Goal: Task Accomplishment & Management: Manage account settings

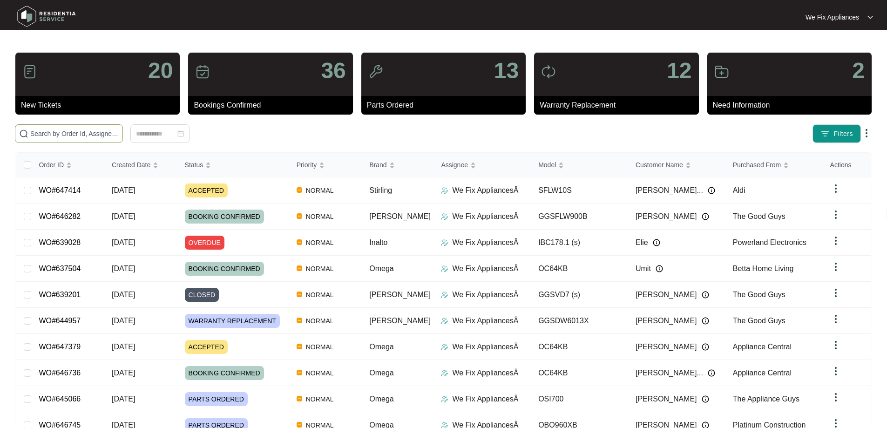
paste input "640811"
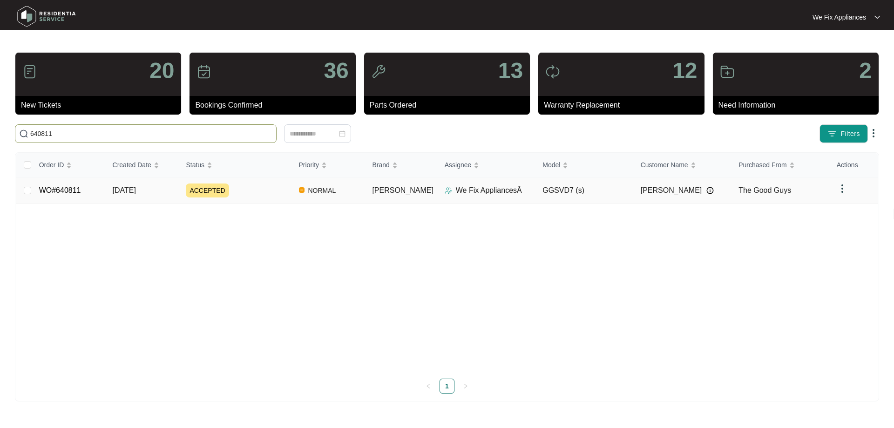
type input "640811"
click at [68, 182] on td "WO#640811" at bounding box center [69, 190] width 74 height 26
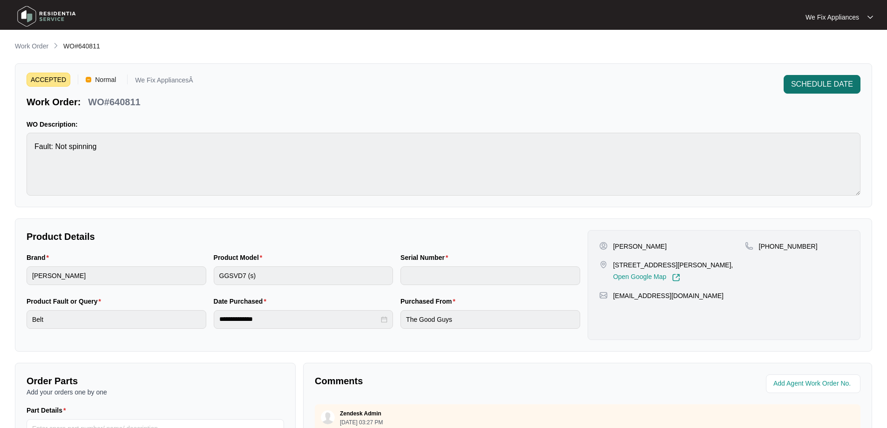
click at [822, 83] on span "SCHEDULE DATE" at bounding box center [822, 84] width 62 height 11
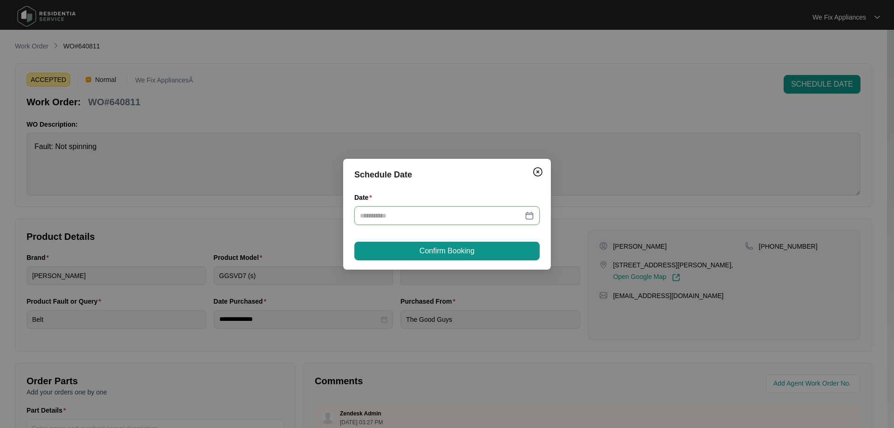
click at [489, 212] on input "Date" at bounding box center [441, 216] width 163 height 10
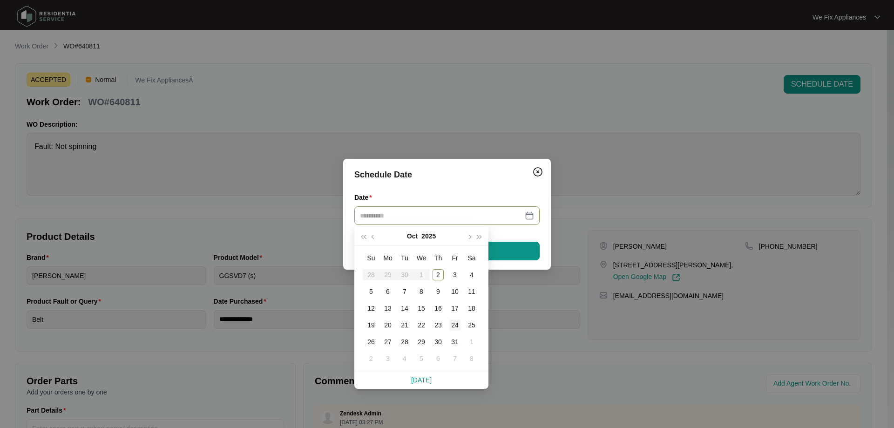
click at [456, 326] on div "24" at bounding box center [454, 324] width 11 height 11
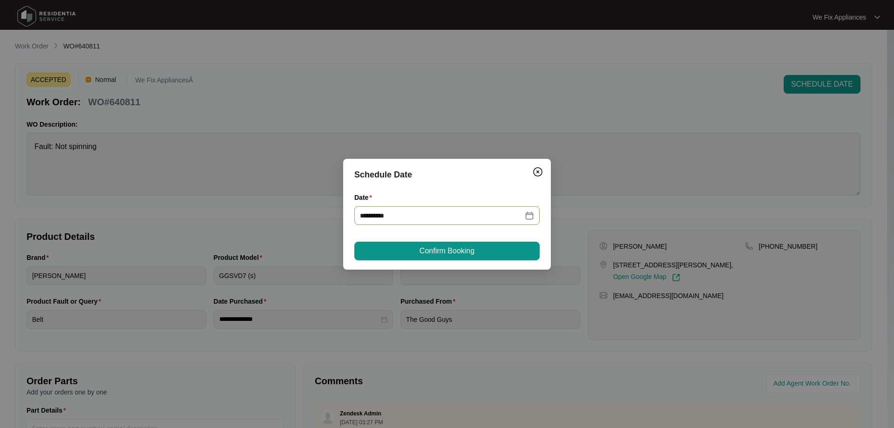
type input "**********"
click at [477, 244] on button "Confirm Booking" at bounding box center [446, 251] width 185 height 19
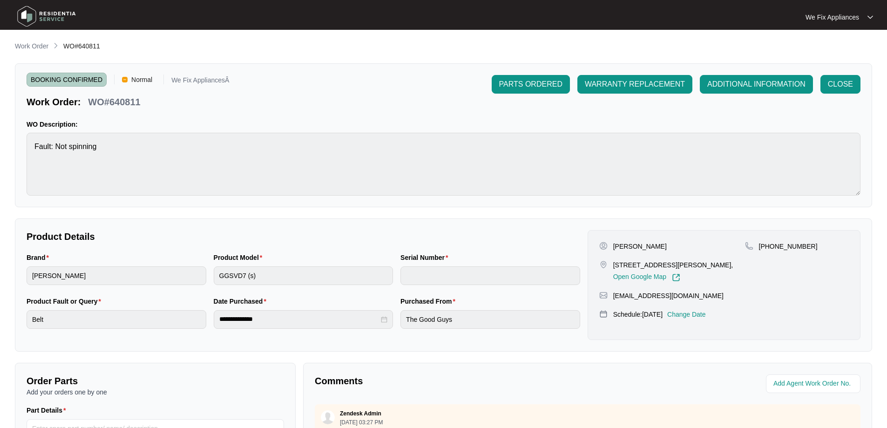
click at [58, 15] on img at bounding box center [46, 16] width 65 height 28
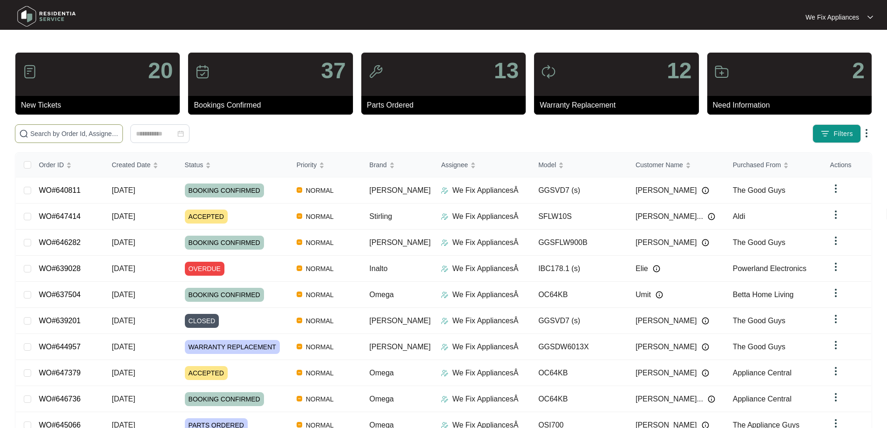
paste input "647379"
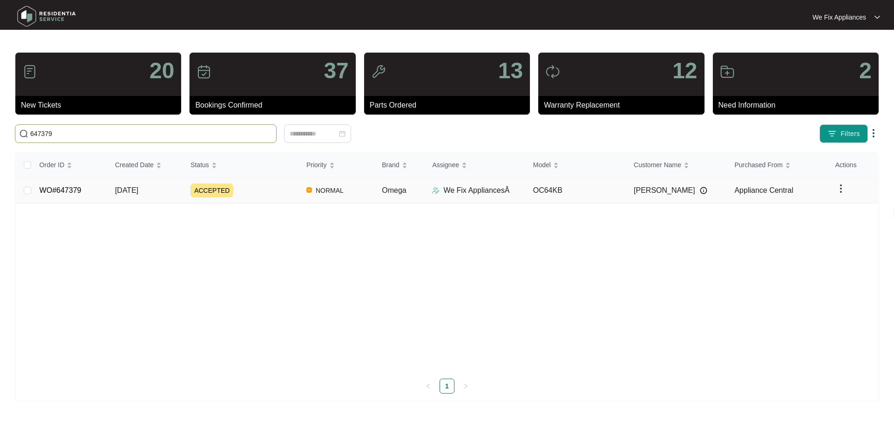
type input "647379"
click at [61, 189] on link "WO#647379" at bounding box center [61, 190] width 42 height 8
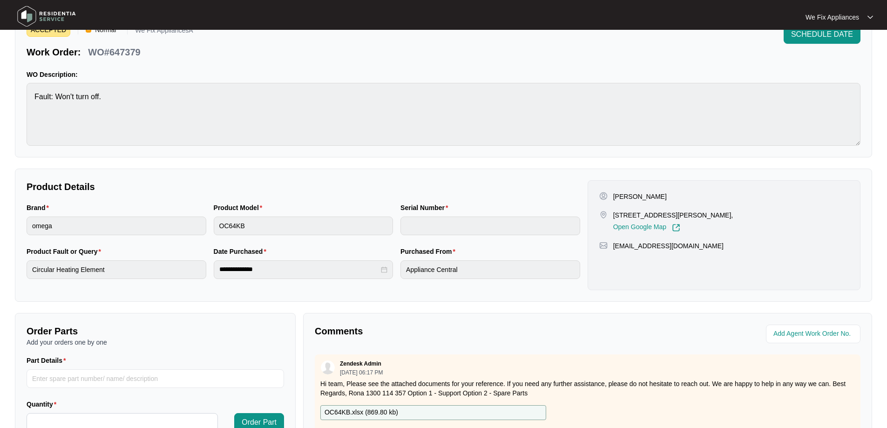
scroll to position [186, 0]
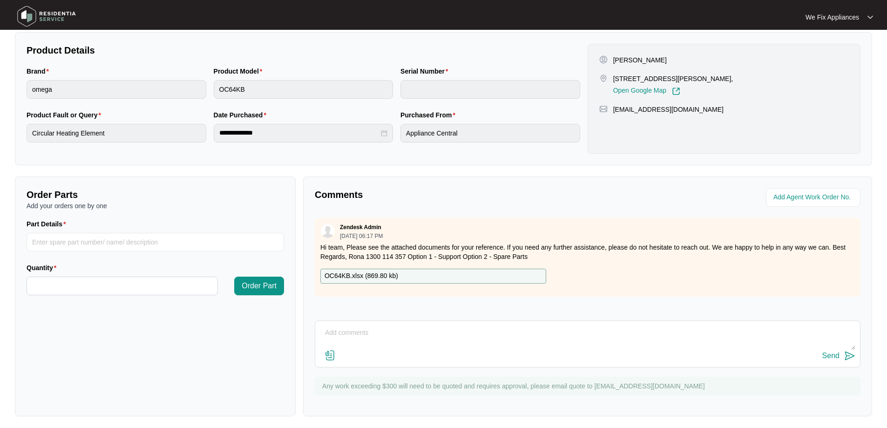
click at [408, 340] on textarea at bounding box center [588, 338] width 536 height 24
type textarea "Hi guys,do you have a phone number for this customer please."
click at [829, 353] on div "Send" at bounding box center [830, 356] width 17 height 8
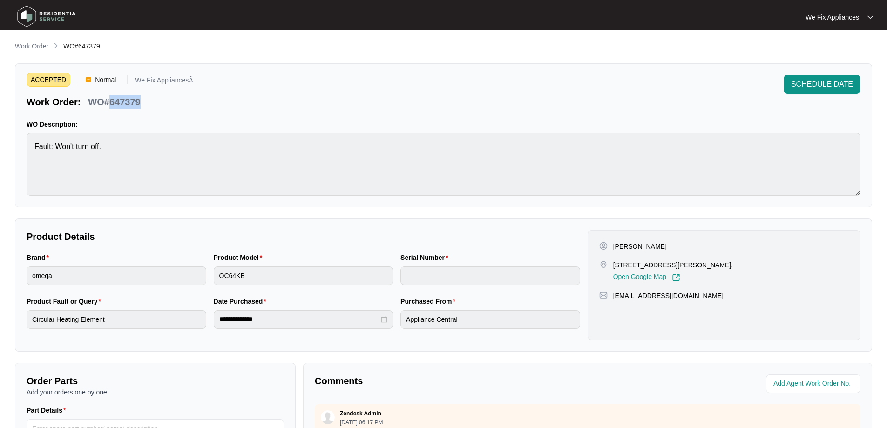
drag, startPoint x: 144, startPoint y: 102, endPoint x: 109, endPoint y: 105, distance: 34.6
click at [109, 105] on div "WO#647379" at bounding box center [114, 100] width 60 height 16
copy p "647379"
click at [63, 14] on img at bounding box center [46, 16] width 65 height 28
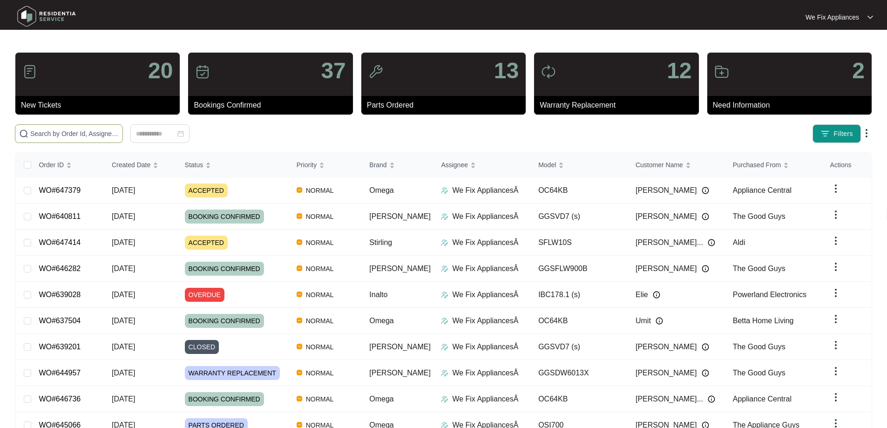
paste input "647414"
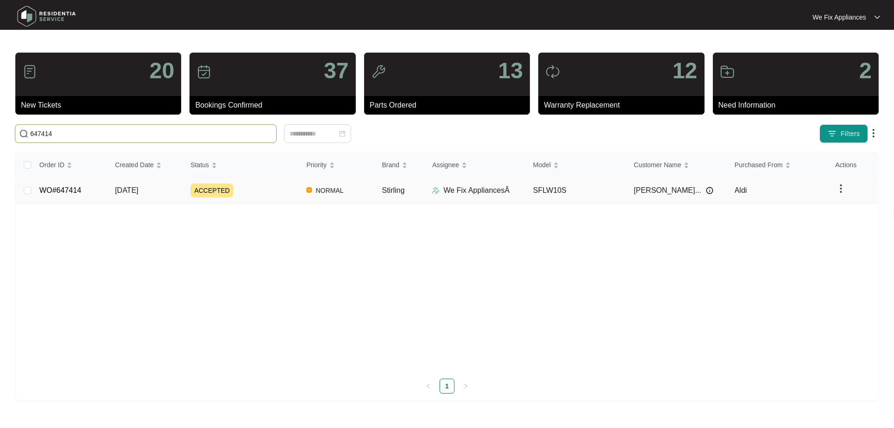
type input "647414"
click at [75, 189] on link "WO#647414" at bounding box center [61, 190] width 42 height 8
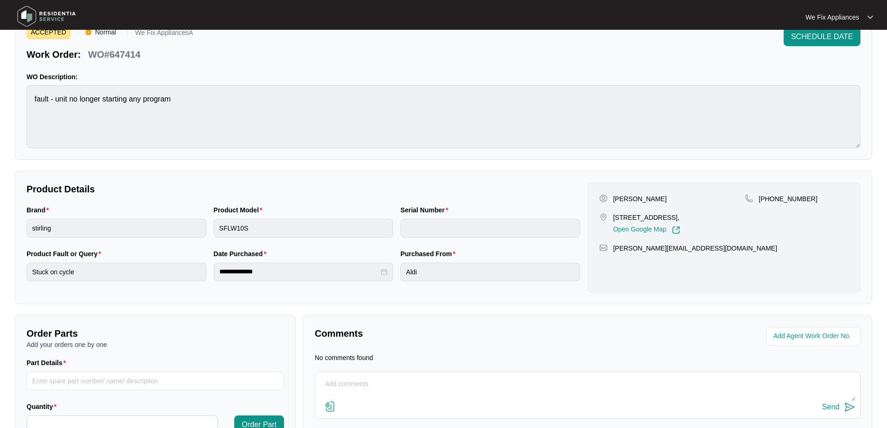
scroll to position [102, 0]
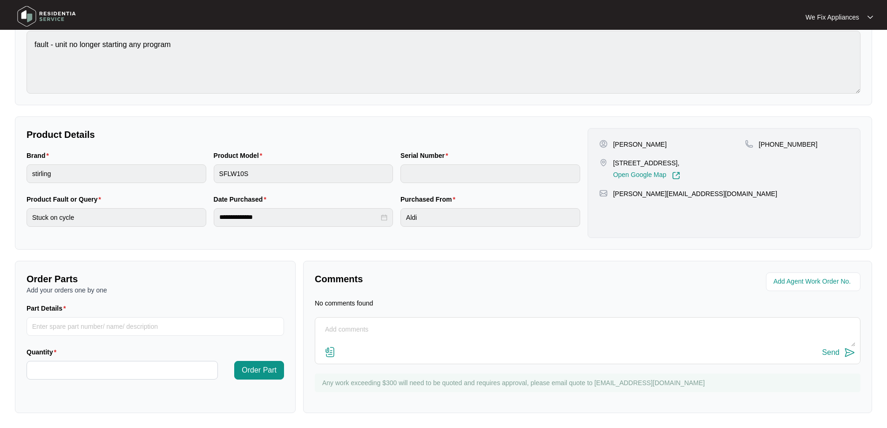
click at [382, 335] on textarea at bounding box center [588, 334] width 536 height 24
type textarea "Hi team, called no answer sent text to call back thank you."
click at [828, 353] on div "Send" at bounding box center [830, 352] width 17 height 8
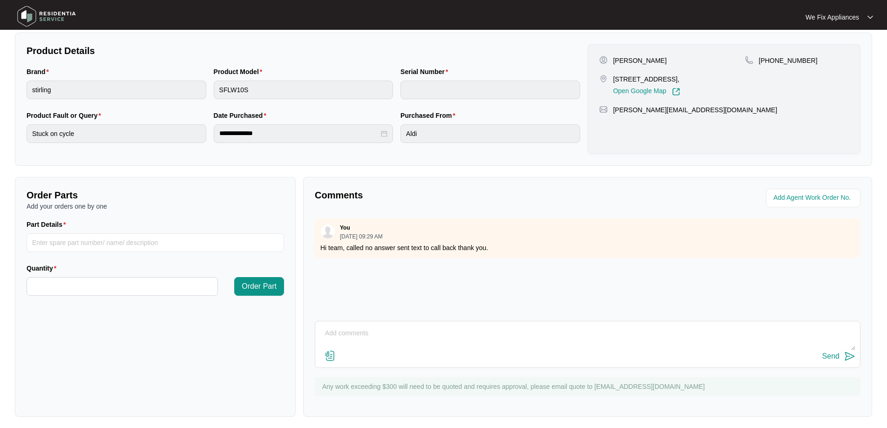
scroll to position [190, 0]
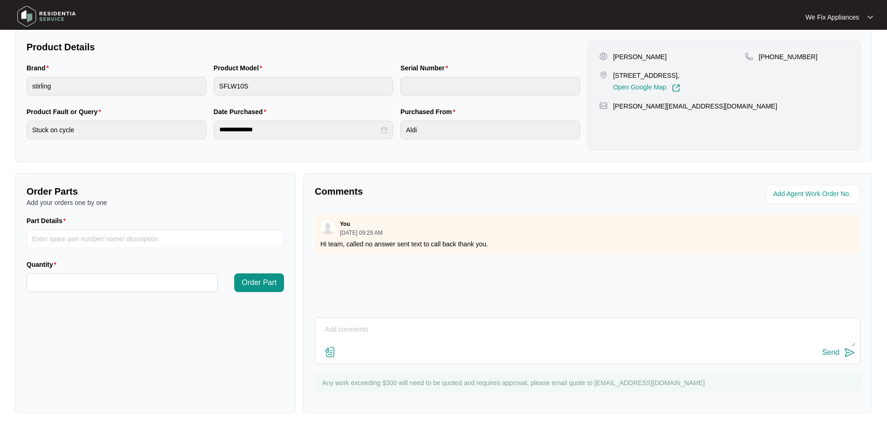
click at [61, 10] on img at bounding box center [46, 16] width 65 height 28
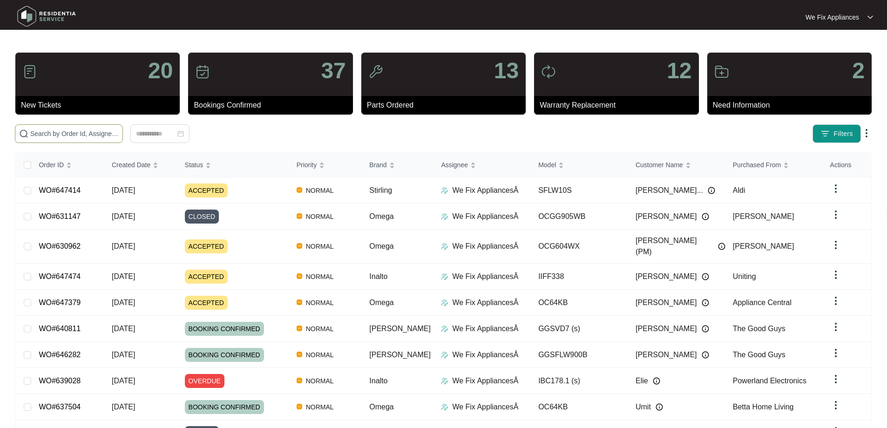
paste input "647474"
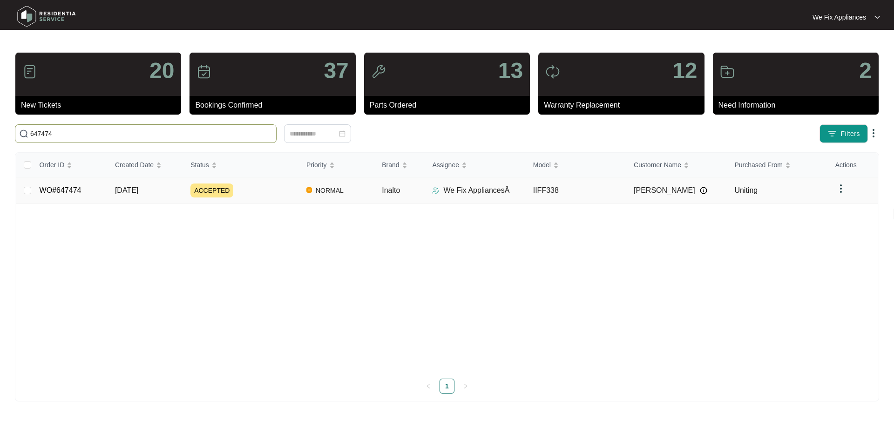
type input "647474"
click at [77, 189] on link "WO#647474" at bounding box center [61, 190] width 42 height 8
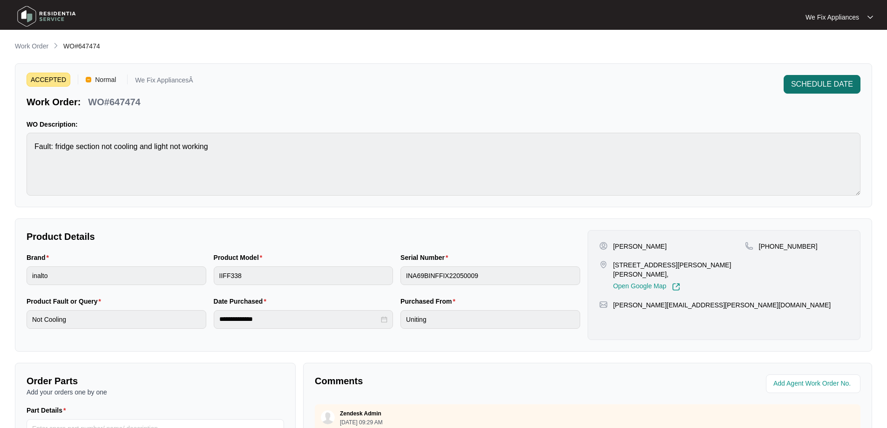
click at [827, 86] on span "SCHEDULE DATE" at bounding box center [822, 84] width 62 height 11
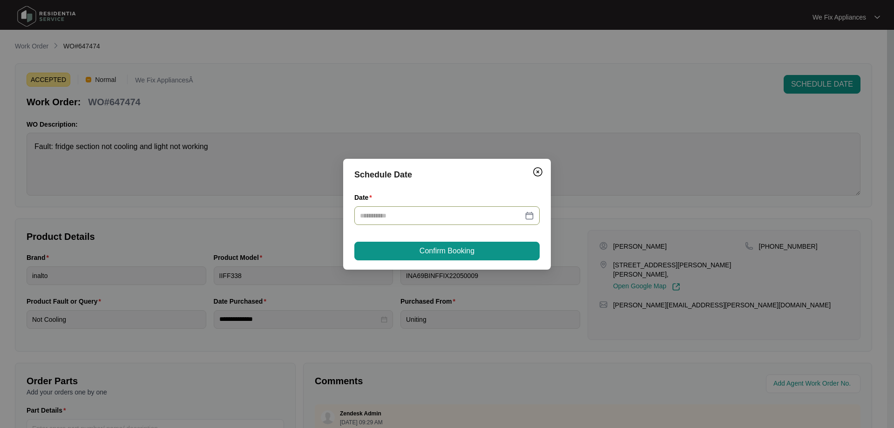
click at [473, 213] on input "Date" at bounding box center [441, 216] width 163 height 10
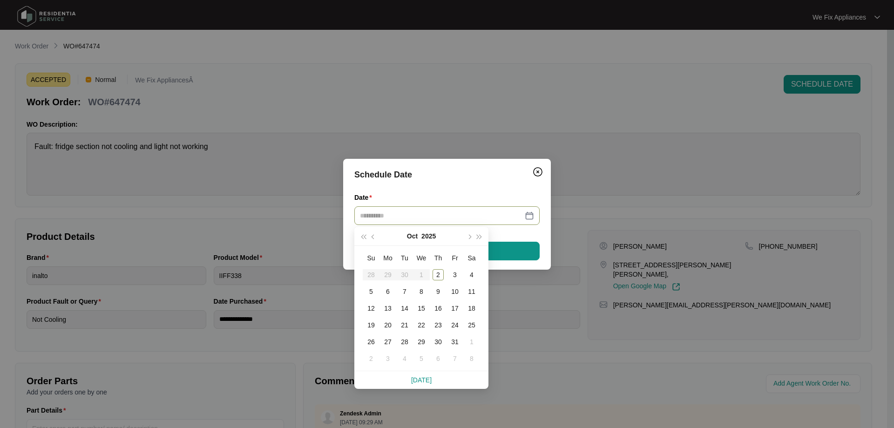
type input "**********"
click at [436, 275] on div "2" at bounding box center [438, 274] width 11 height 11
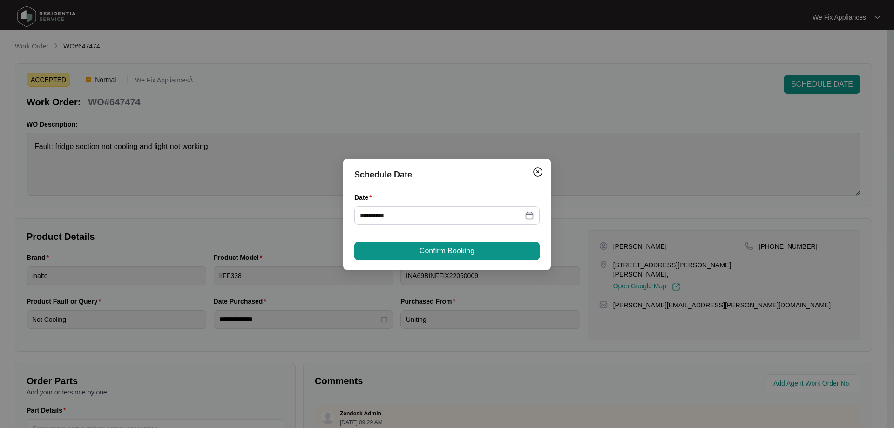
click at [450, 248] on span "Confirm Booking" at bounding box center [447, 250] width 55 height 11
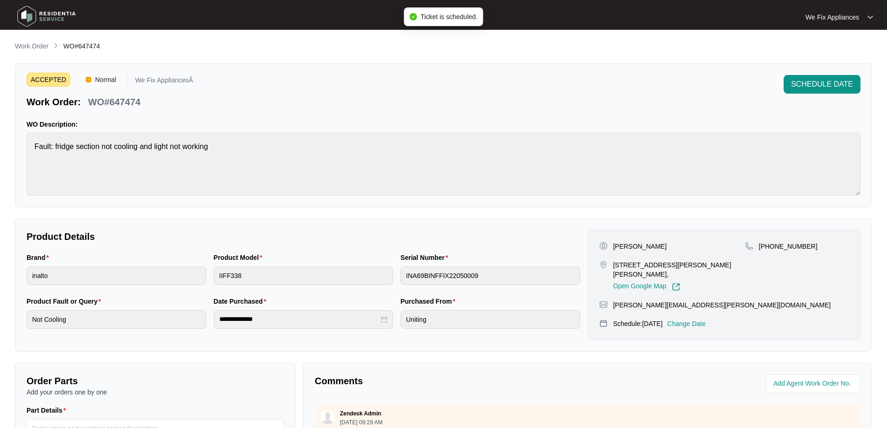
click at [43, 11] on img at bounding box center [46, 16] width 65 height 28
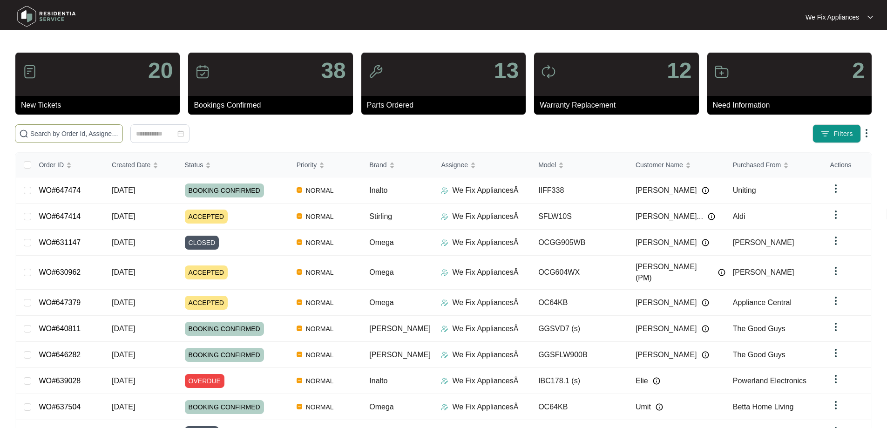
paste input "647414"
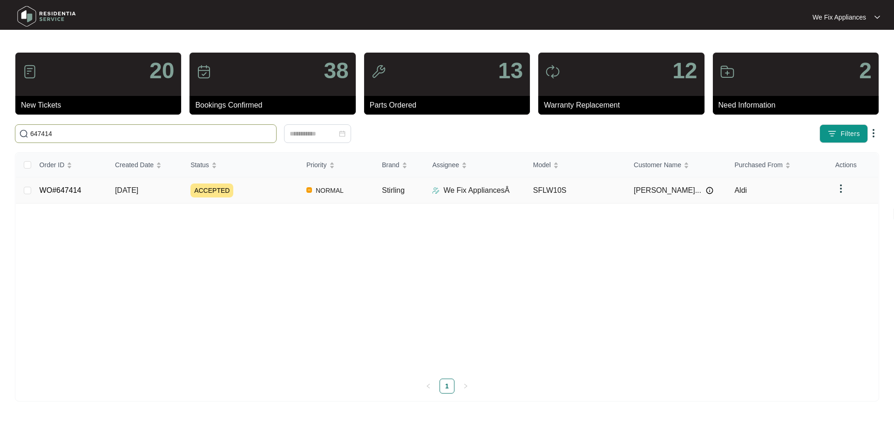
type input "647414"
click at [68, 191] on link "WO#647414" at bounding box center [61, 190] width 42 height 8
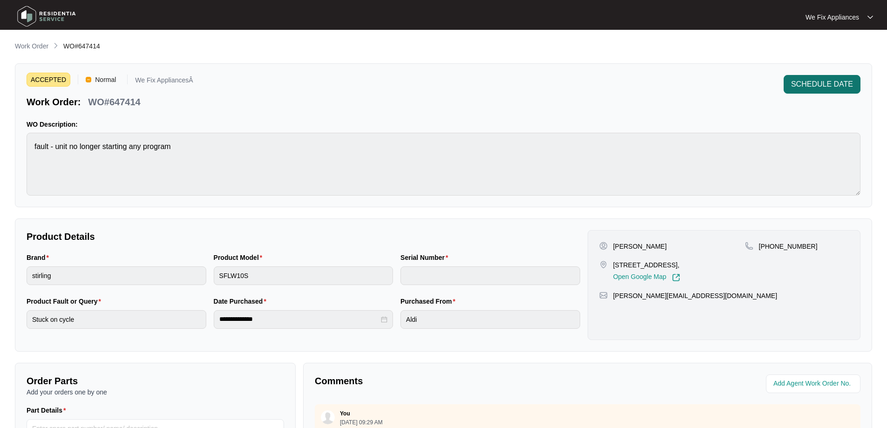
click at [818, 88] on span "SCHEDULE DATE" at bounding box center [822, 84] width 62 height 11
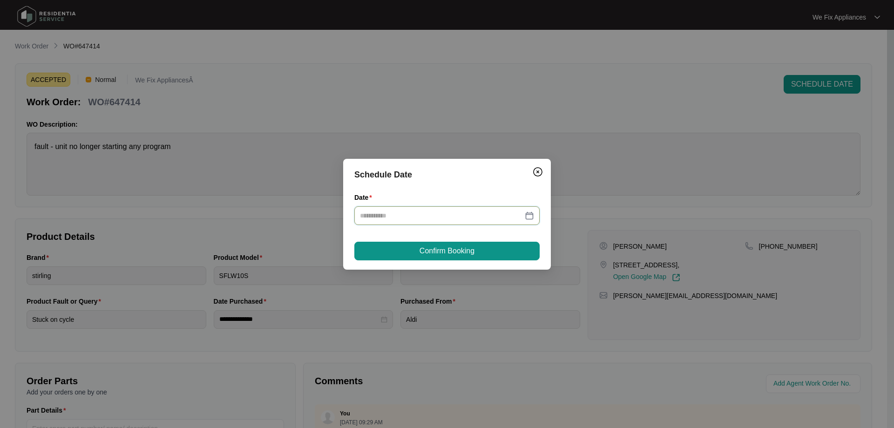
click at [409, 216] on input "Date" at bounding box center [441, 216] width 163 height 10
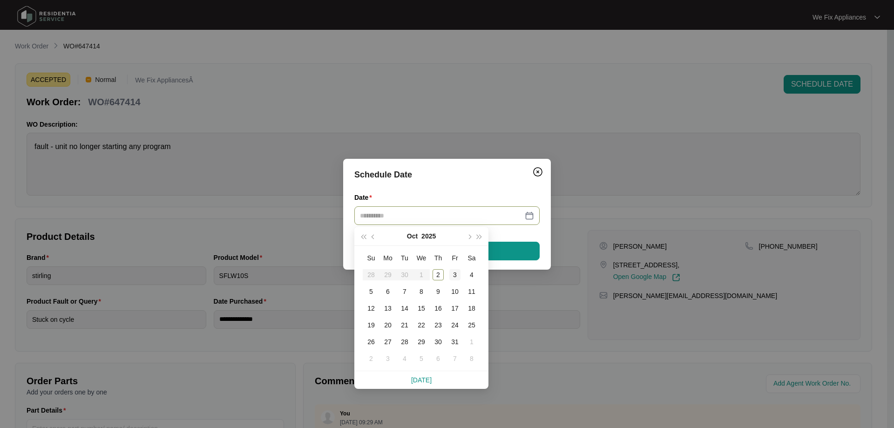
type input "**********"
click at [452, 272] on div "3" at bounding box center [454, 274] width 11 height 11
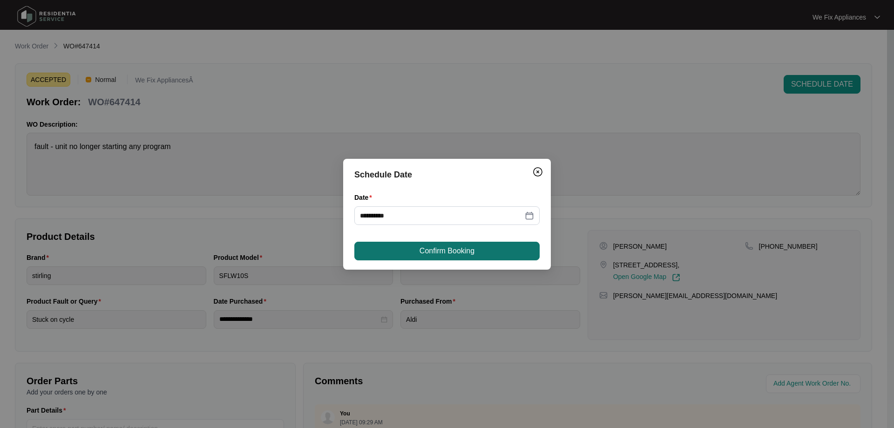
click at [451, 250] on span "Confirm Booking" at bounding box center [447, 250] width 55 height 11
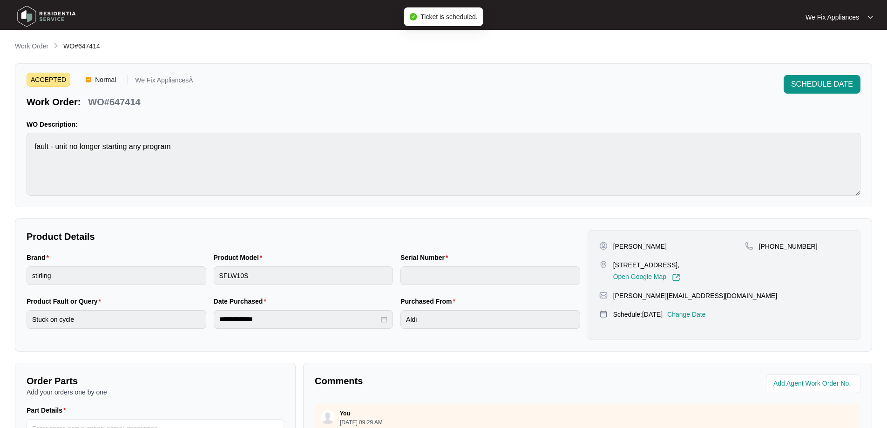
click at [68, 16] on img at bounding box center [46, 16] width 65 height 28
